Goal: Information Seeking & Learning: Check status

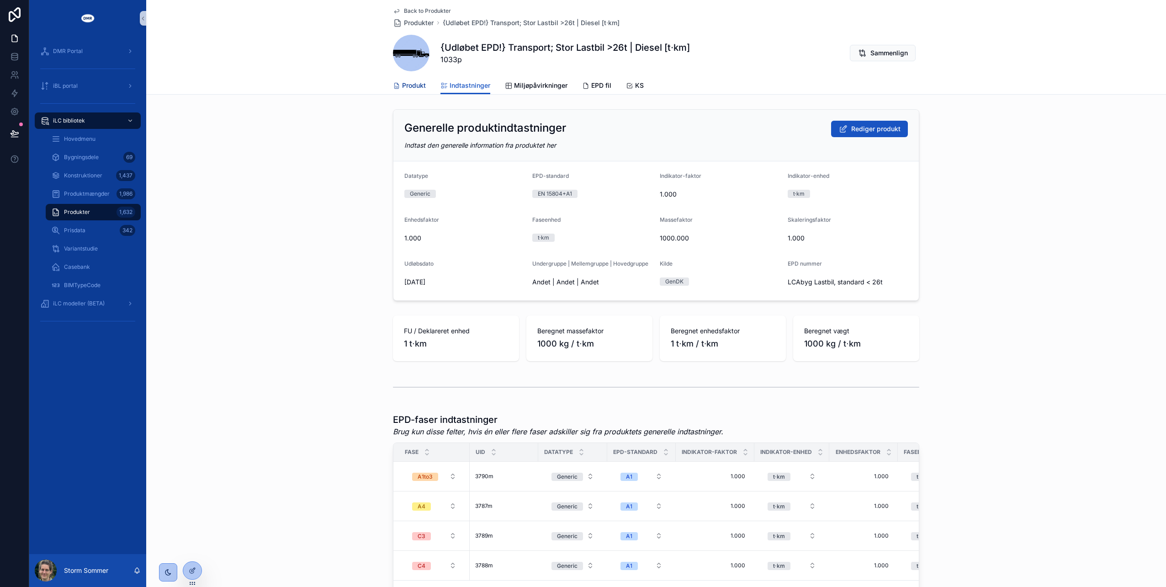
click at [402, 86] on span "Produkt" at bounding box center [414, 85] width 24 height 9
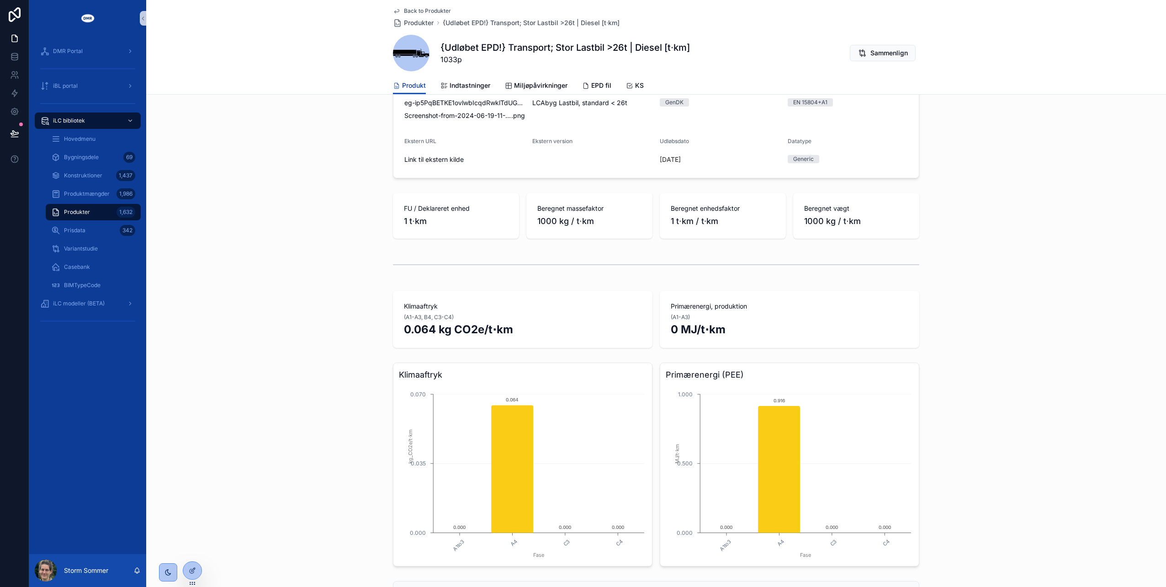
scroll to position [91, 0]
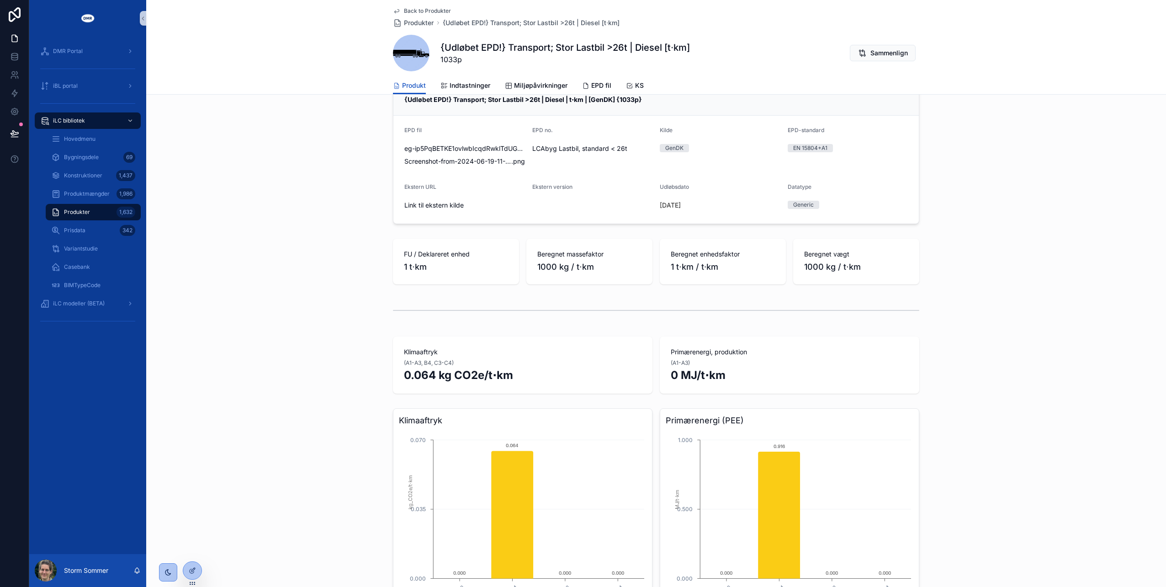
click at [442, 98] on strong "{Udløbet EPD!} Transport; Stor Lastbil >26t | Diesel | t⋅km | [GenDK] {1033p}" at bounding box center [523, 100] width 238 height 8
click at [445, 99] on strong "{Udløbet EPD!} Transport; Stor Lastbil >26t | Diesel | t⋅km | [GenDK] {1033p}" at bounding box center [523, 100] width 238 height 8
drag, startPoint x: 445, startPoint y: 99, endPoint x: 403, endPoint y: 100, distance: 41.6
click at [404, 100] on strong "{Udløbet EPD!} Transport; Stor Lastbil >26t | Diesel | t⋅km | [GenDK] {1033p}" at bounding box center [523, 100] width 238 height 8
drag, startPoint x: 403, startPoint y: 100, endPoint x: 443, endPoint y: 101, distance: 40.3
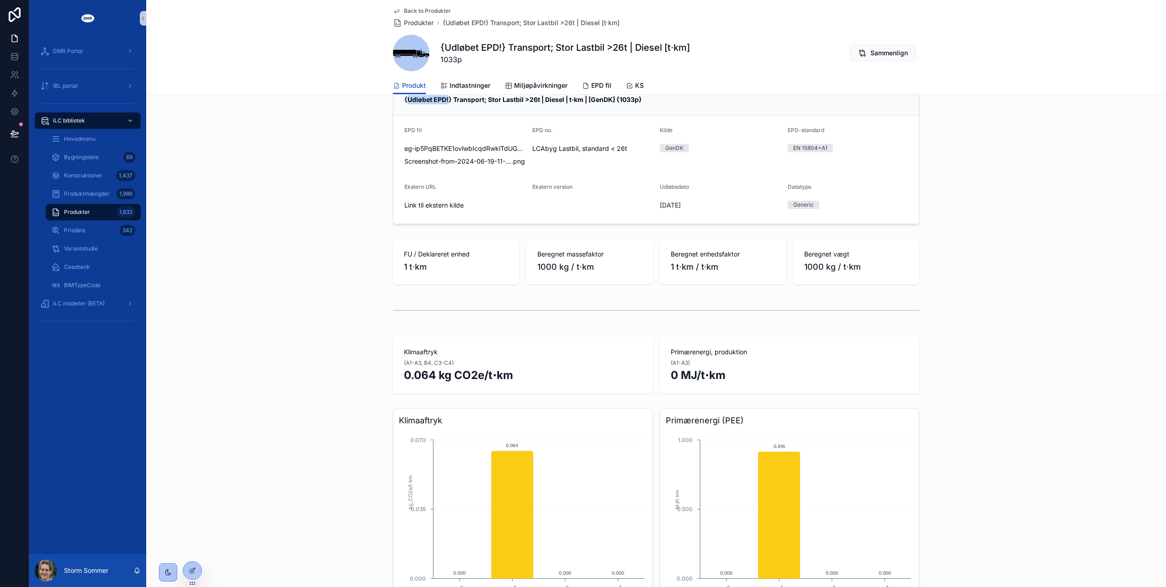
click at [443, 101] on strong "{Udløbet EPD!} Transport; Stor Lastbil >26t | Diesel | t⋅km | [GenDK] {1033p}" at bounding box center [523, 100] width 238 height 8
drag, startPoint x: 443, startPoint y: 101, endPoint x: 435, endPoint y: 101, distance: 8.3
click at [435, 101] on strong "{Udløbet EPD!} Transport; Stor Lastbil >26t | Diesel | t⋅km | [GenDK] {1033p}" at bounding box center [523, 100] width 238 height 8
click at [444, 100] on strong "{Udløbet EPD!} Transport; Stor Lastbil >26t | Diesel | t⋅km | [GenDK] {1033p}" at bounding box center [523, 100] width 238 height 8
click at [449, 99] on strong "{Udløbet EPD!} Transport; Stor Lastbil >26t | Diesel | t⋅km | [GenDK] {1033p}" at bounding box center [523, 100] width 238 height 8
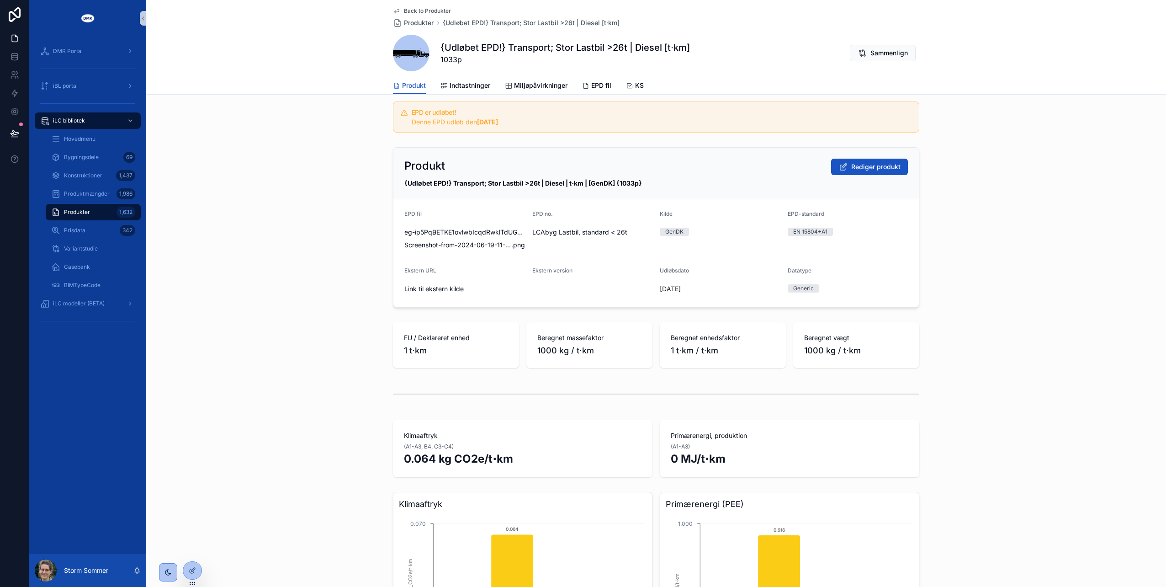
scroll to position [0, 0]
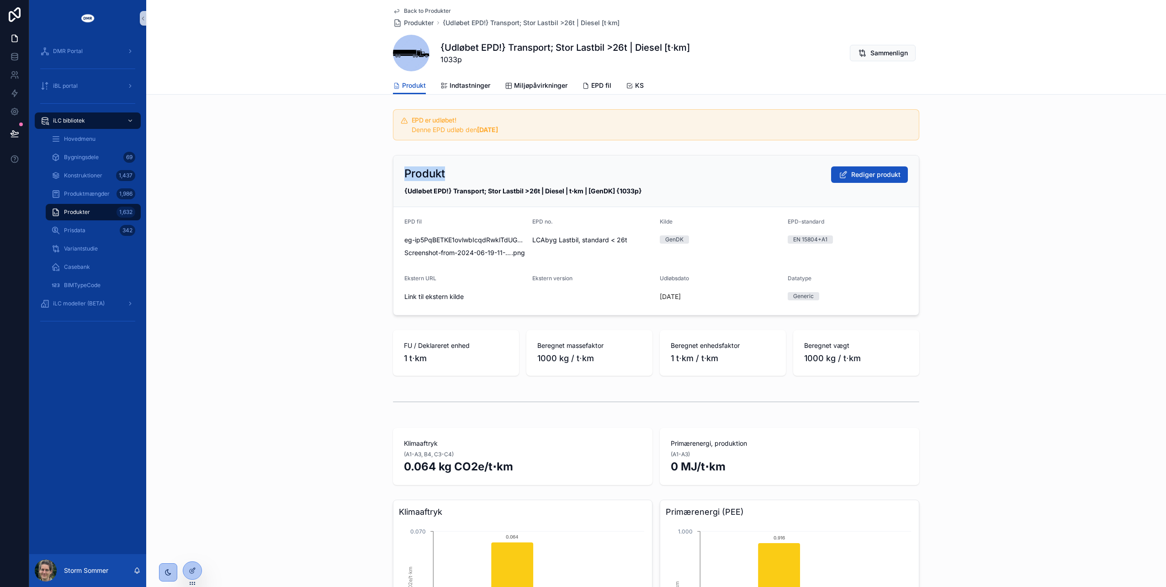
drag, startPoint x: 401, startPoint y: 170, endPoint x: 448, endPoint y: 172, distance: 47.1
click at [448, 172] on div "Produkt Rediger produkt" at bounding box center [656, 174] width 504 height 16
click at [432, 184] on div "Produkt Rediger produkt {Udløbet EPD!} Transport; Stor Lastbil >26t | Diesel | …" at bounding box center [656, 181] width 526 height 52
drag, startPoint x: 446, startPoint y: 189, endPoint x: 405, endPoint y: 187, distance: 40.7
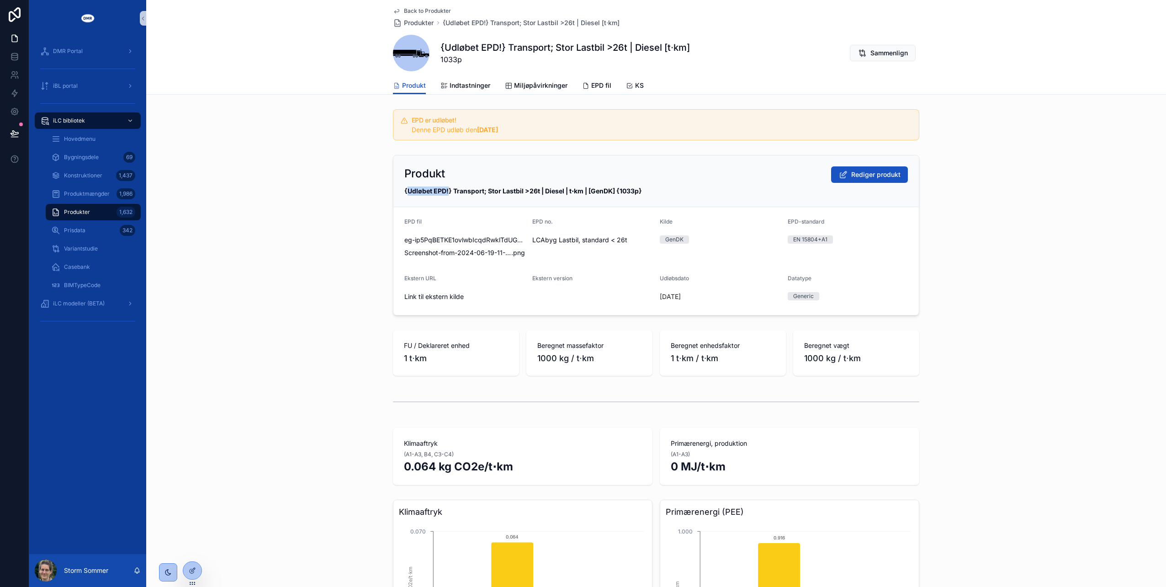
click at [405, 187] on strong "{Udløbet EPD!} Transport; Stor Lastbil >26t | Diesel | t⋅km | [GenDK] {1033p}" at bounding box center [523, 191] width 238 height 8
drag, startPoint x: 405, startPoint y: 187, endPoint x: 410, endPoint y: 187, distance: 5.5
click at [407, 187] on strong "{Udløbet EPD!} Transport; Stor Lastbil >26t | Diesel | t⋅km | [GenDK] {1033p}" at bounding box center [523, 191] width 238 height 8
click at [466, 181] on div "Produkt Rediger produkt" at bounding box center [656, 174] width 504 height 16
